Goal: Transaction & Acquisition: Purchase product/service

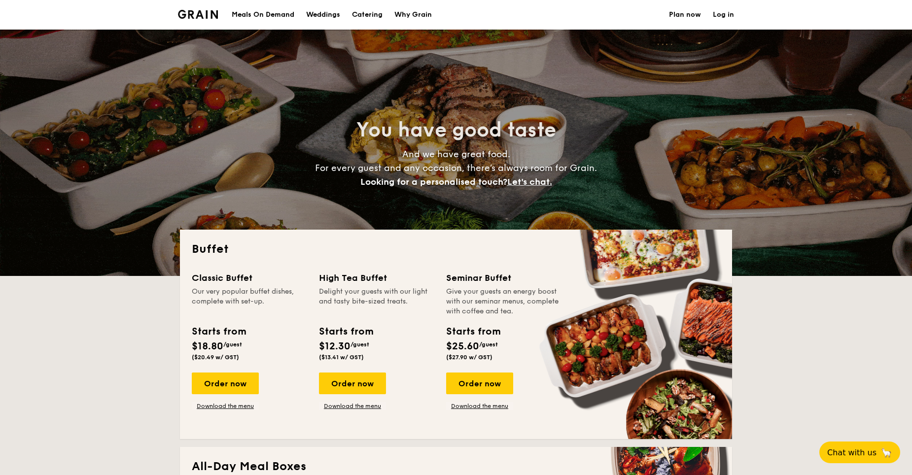
select select
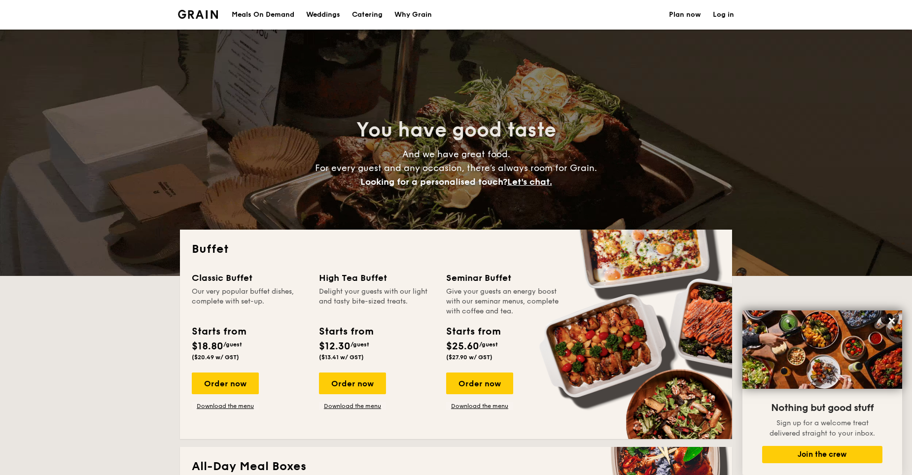
click at [376, 16] on h1 "Catering" at bounding box center [367, 15] width 31 height 30
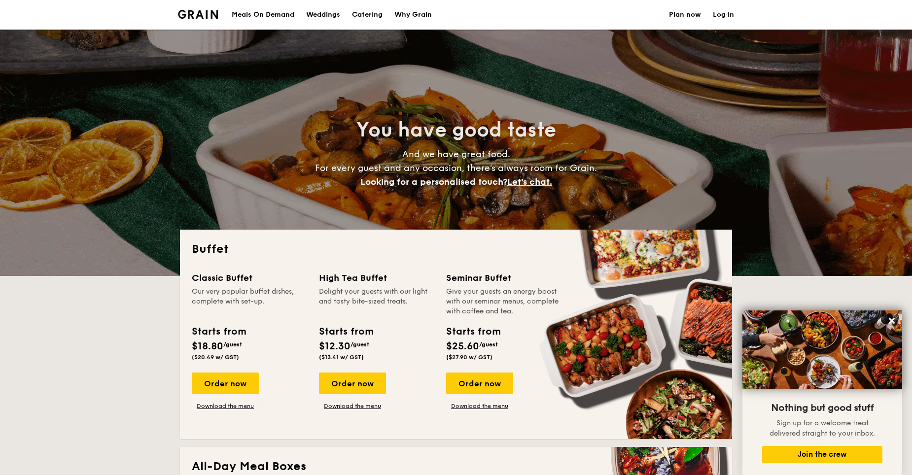
click at [271, 21] on div "Meals On Demand" at bounding box center [263, 15] width 63 height 30
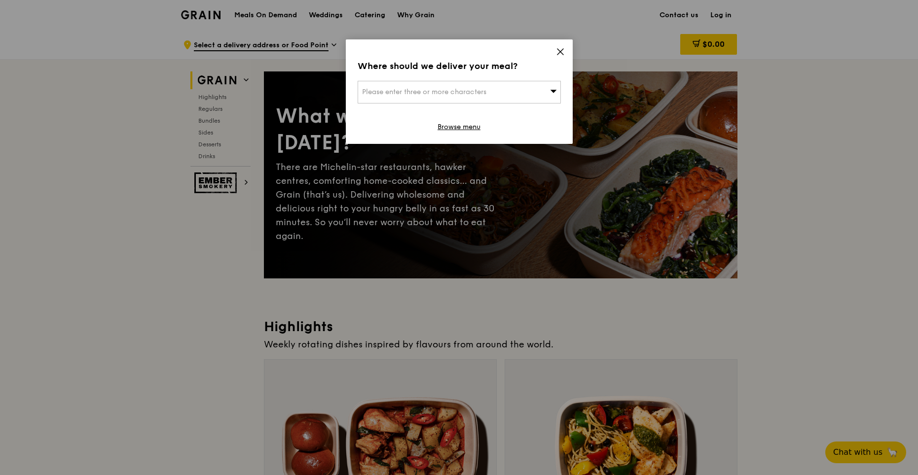
click at [557, 48] on icon at bounding box center [560, 51] width 9 height 9
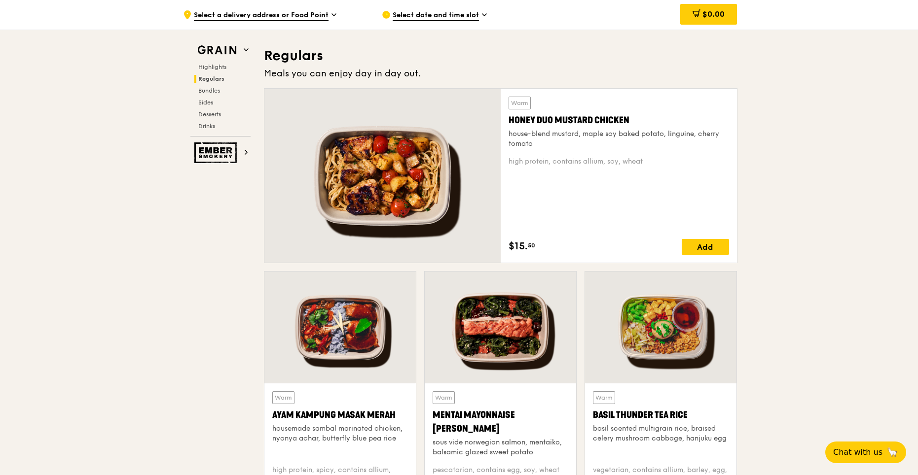
scroll to position [888, 0]
